Goal: Information Seeking & Learning: Learn about a topic

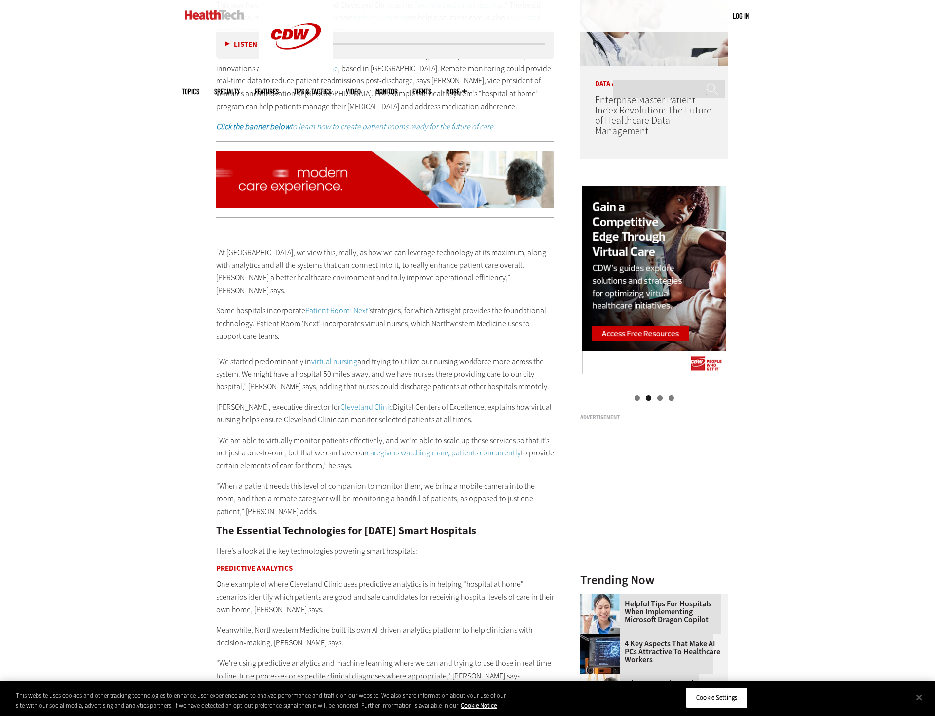
scroll to position [888, 0]
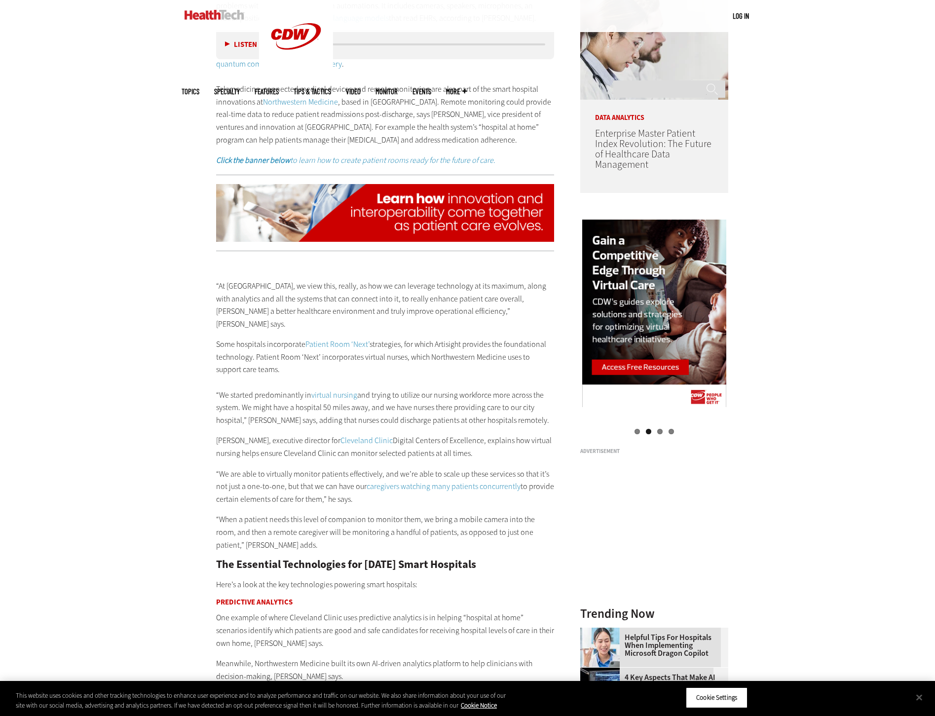
click at [415, 93] on p "This year Newsweek and Statista listed Cleveland Clinic as the “ world’s best s…" at bounding box center [385, 90] width 339 height 114
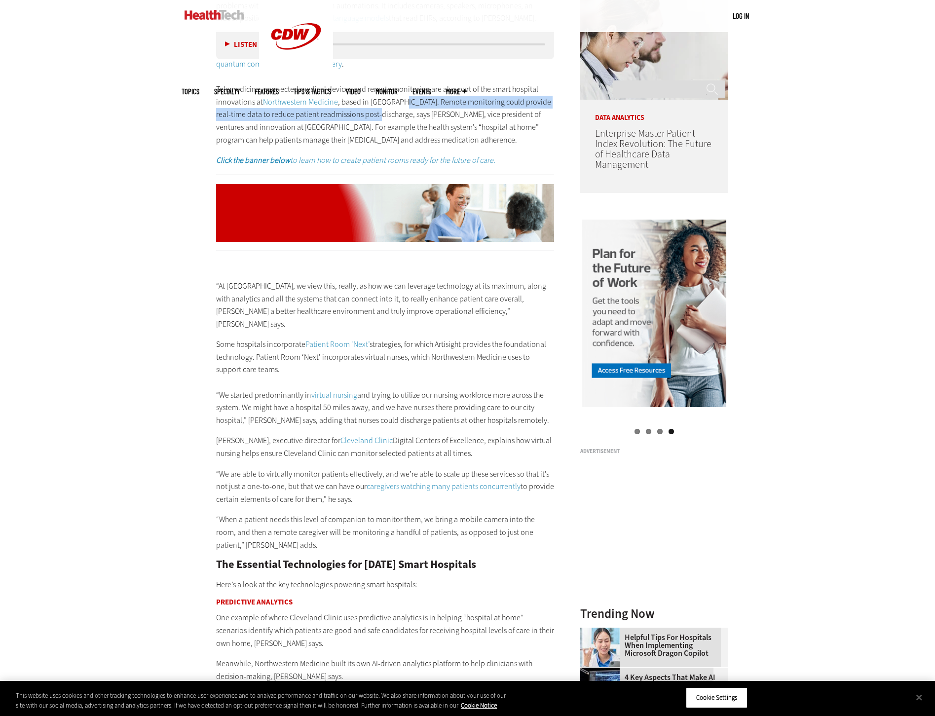
drag, startPoint x: 398, startPoint y: 89, endPoint x: 365, endPoint y: 104, distance: 36.7
click at [365, 104] on p "This year Newsweek and Statista listed Cleveland Clinic as the “ world’s best s…" at bounding box center [385, 90] width 339 height 114
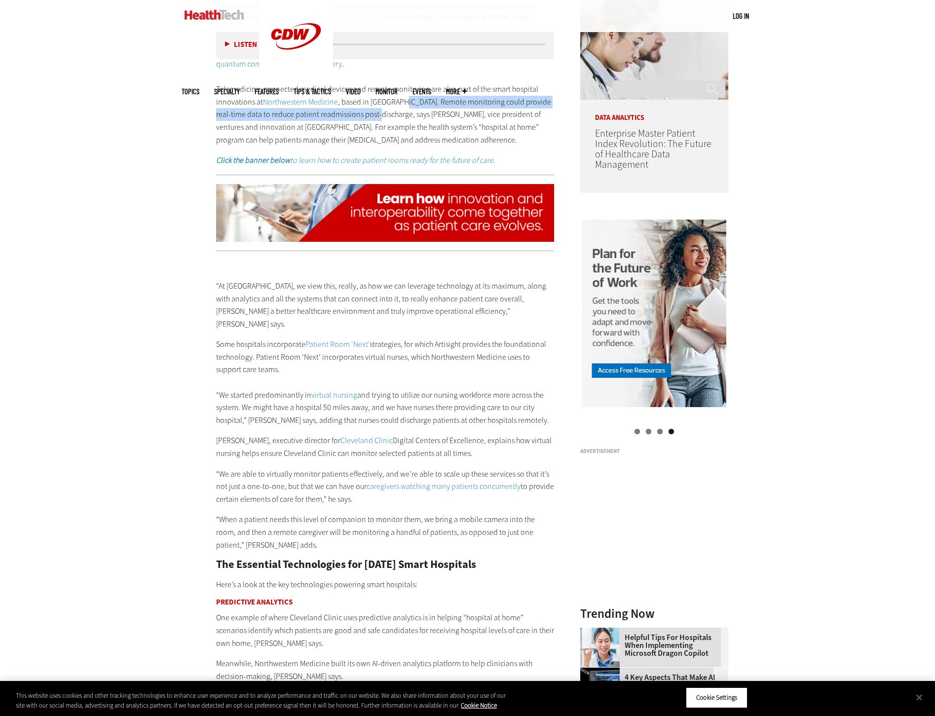
drag, startPoint x: 365, startPoint y: 104, endPoint x: 359, endPoint y: 104, distance: 5.4
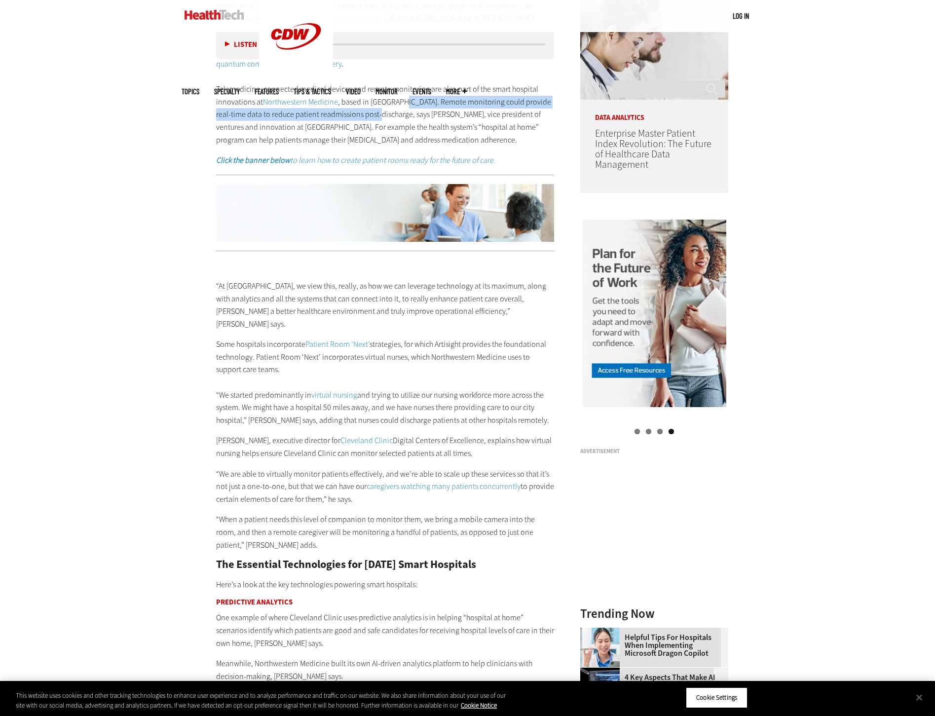
copy p "Remote monitoring could provide real-time data to reduce patient readmissions p…"
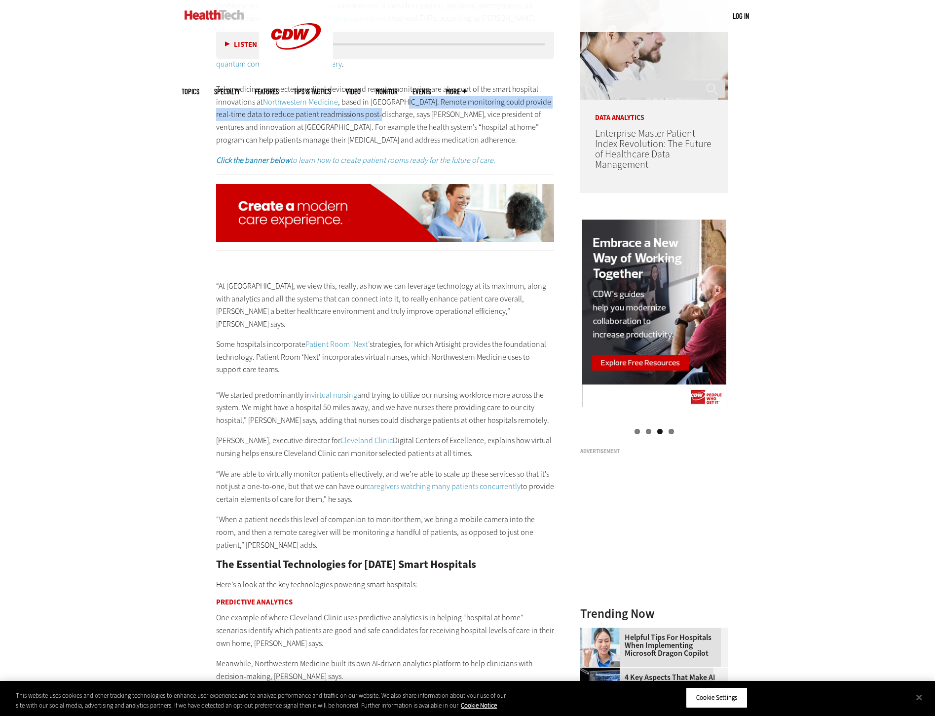
drag, startPoint x: 472, startPoint y: 429, endPoint x: 329, endPoint y: 414, distance: 143.4
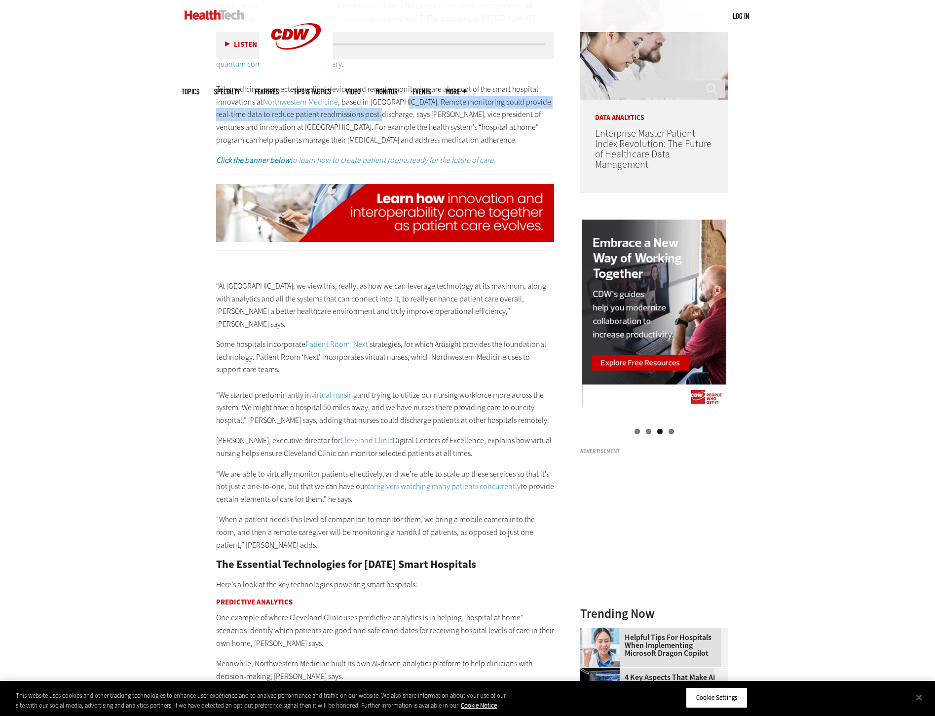
click at [329, 434] on p "[PERSON_NAME], executive director for Cleveland Clinic Digital Centers of Excel…" at bounding box center [385, 446] width 339 height 25
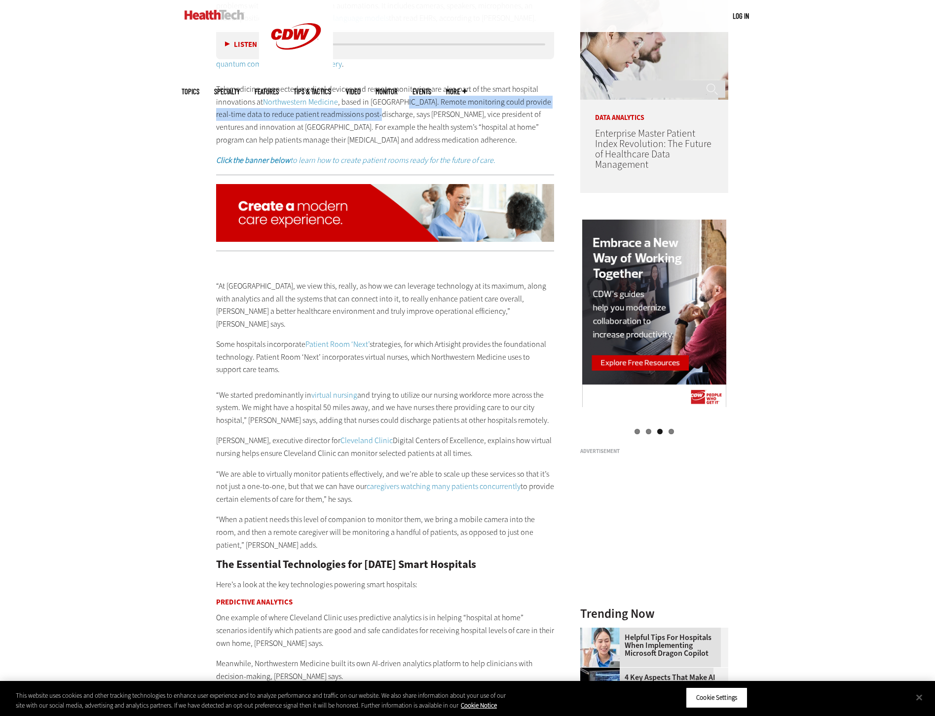
drag, startPoint x: 329, startPoint y: 414, endPoint x: 414, endPoint y: 426, distance: 85.3
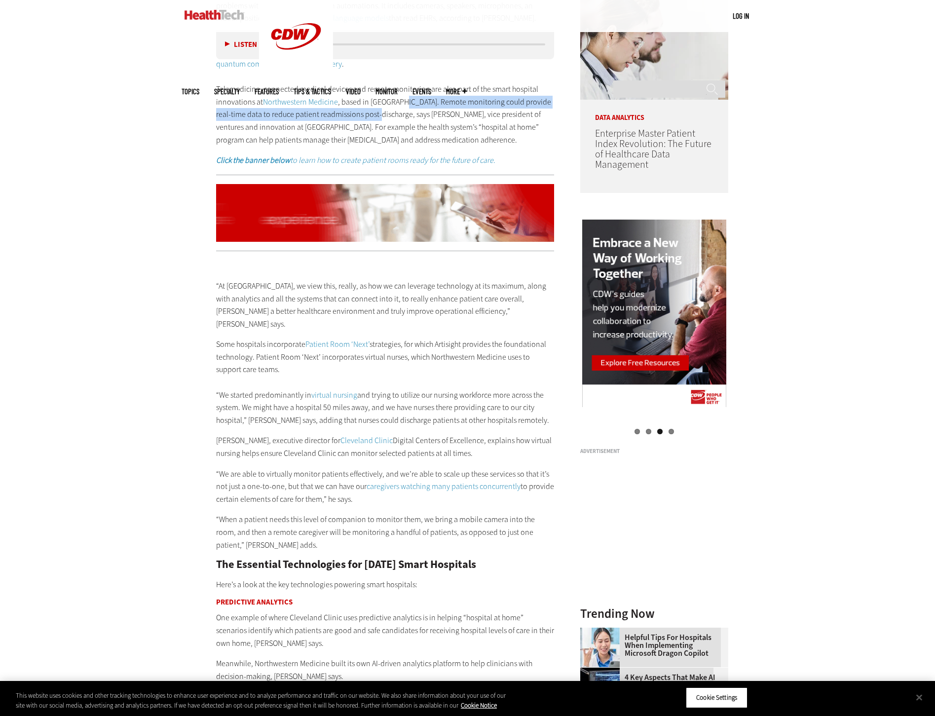
copy p "Cleveland Clinic Digital Centers of Excellence, explains how virtual nursing he…"
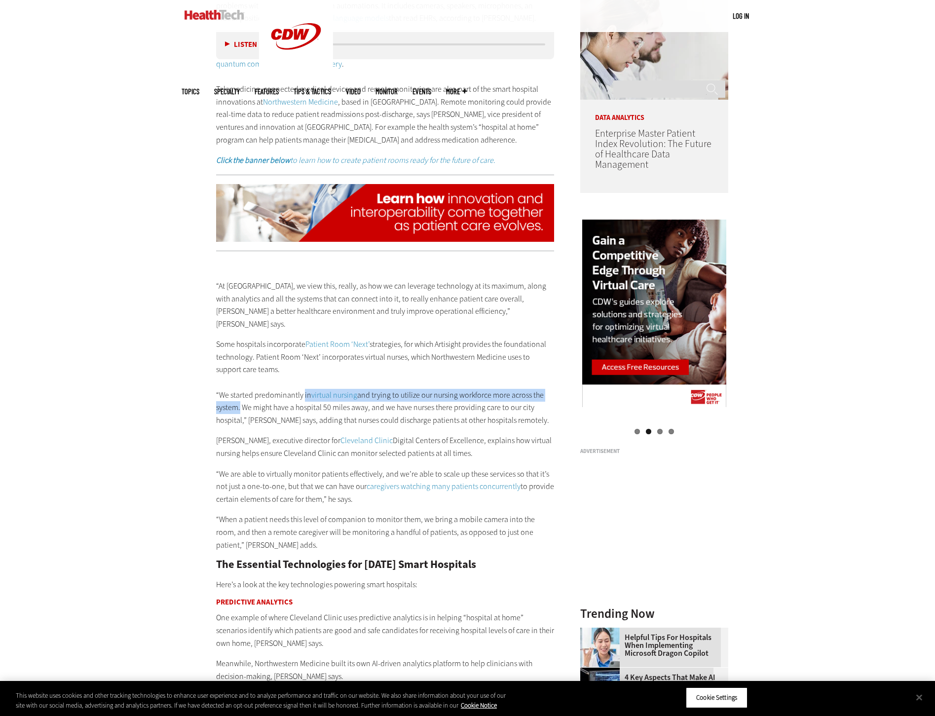
drag, startPoint x: 303, startPoint y: 369, endPoint x: 237, endPoint y: 382, distance: 66.4
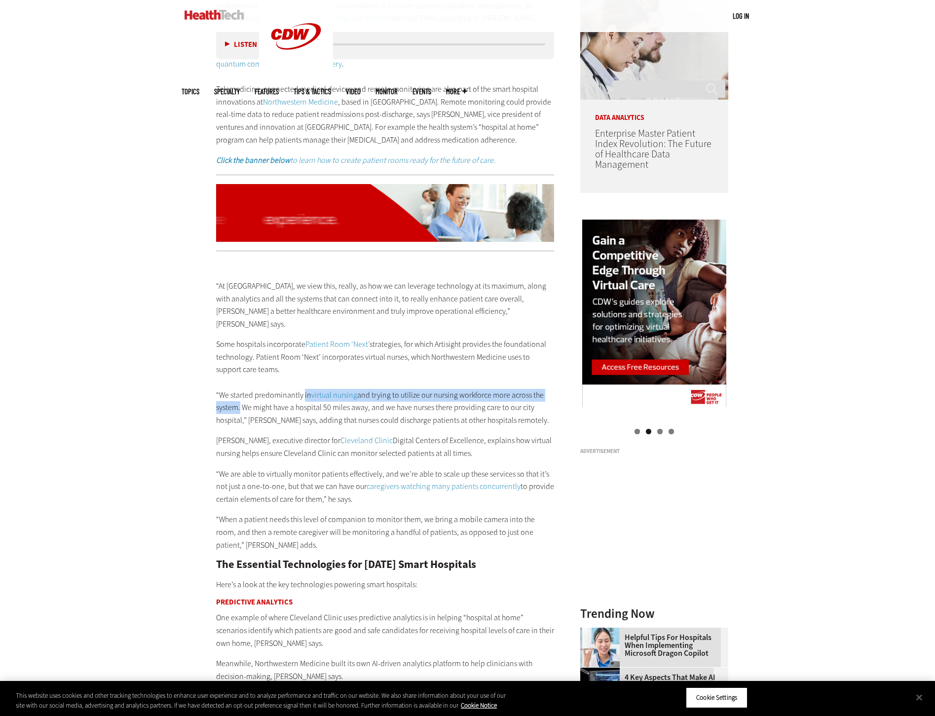
click at [237, 382] on p "Some hospitals incorporate Patient Room ‘Next’ strategies, for which Artisight …" at bounding box center [385, 382] width 339 height 88
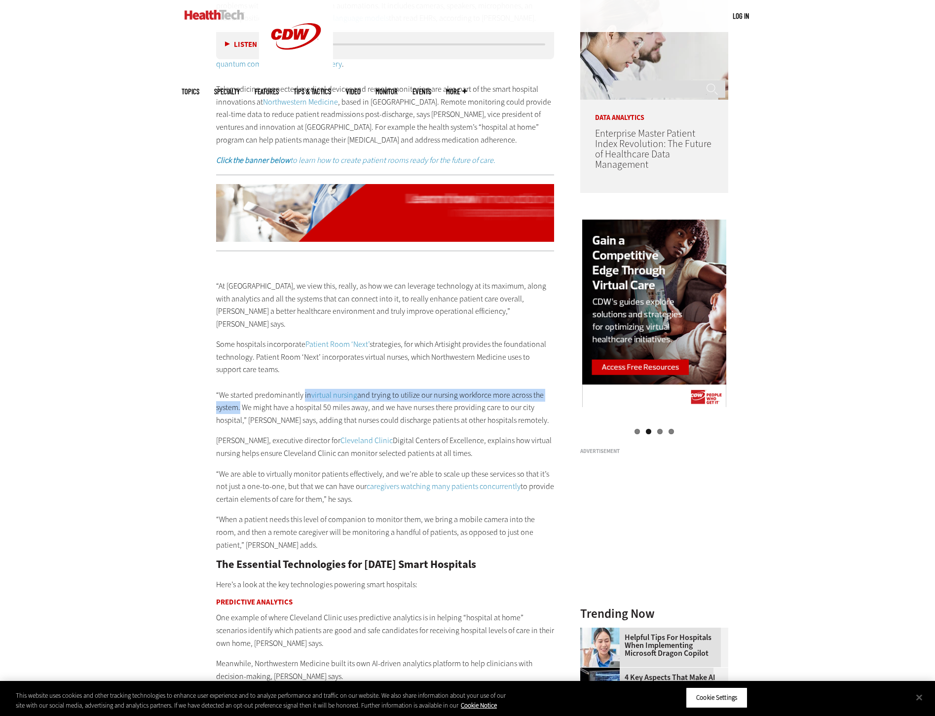
drag, startPoint x: 237, startPoint y: 382, endPoint x: 233, endPoint y: 384, distance: 5.1
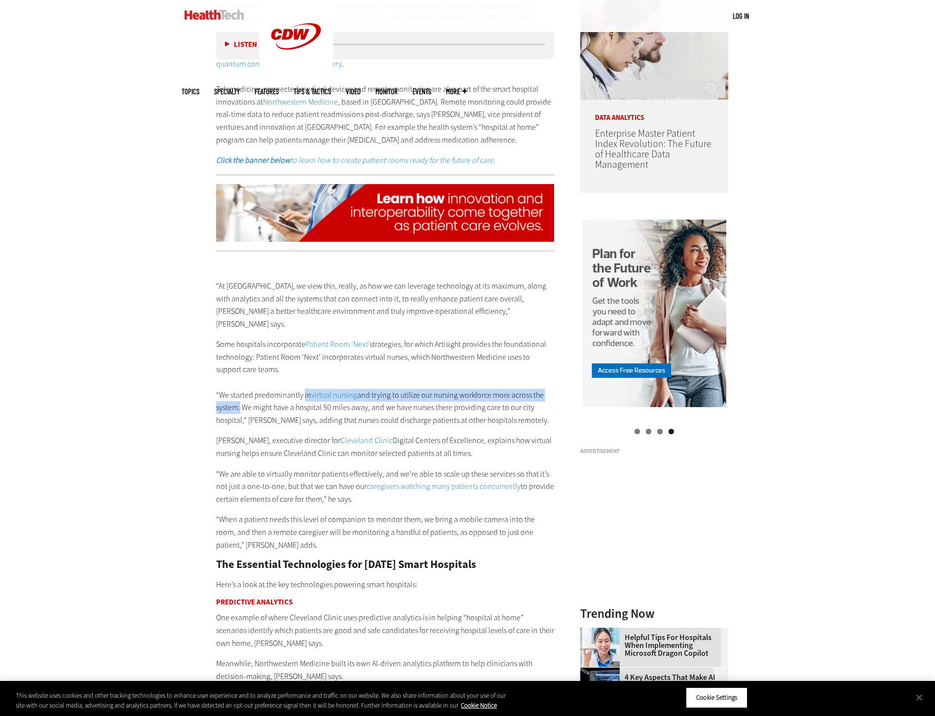
copy p "in virtual nursing and trying to utilize our nursing workforce more across the …"
